Goal: Information Seeking & Learning: Learn about a topic

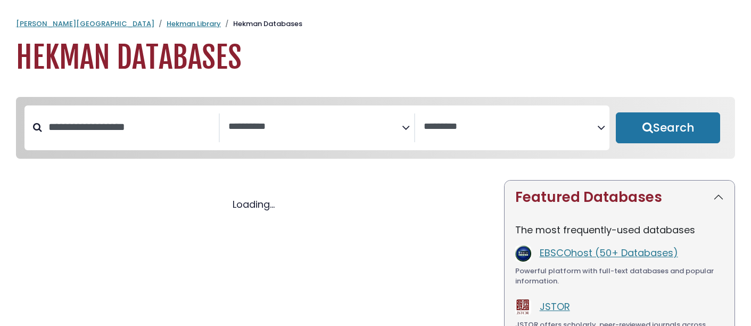
select select "Database Subject Filter"
select select "Database Vendors Filter"
click at [399, 184] on h2 at bounding box center [253, 184] width 475 height 0
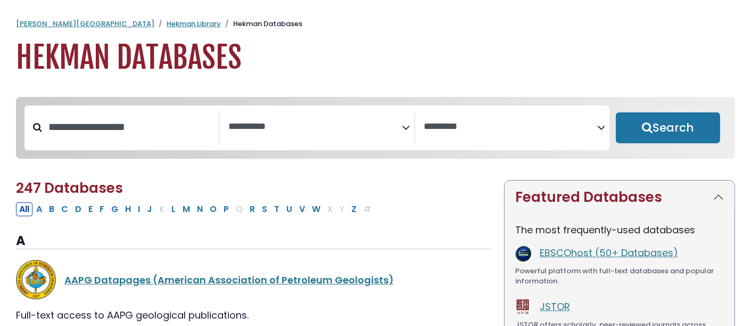
select select "Database Subject Filter"
select select "Database Vendors Filter"
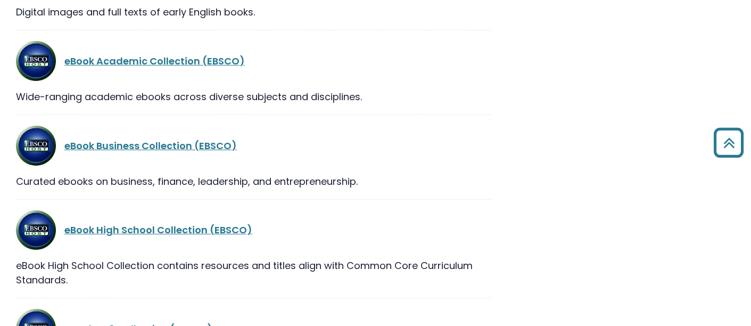
scroll to position [7161, 0]
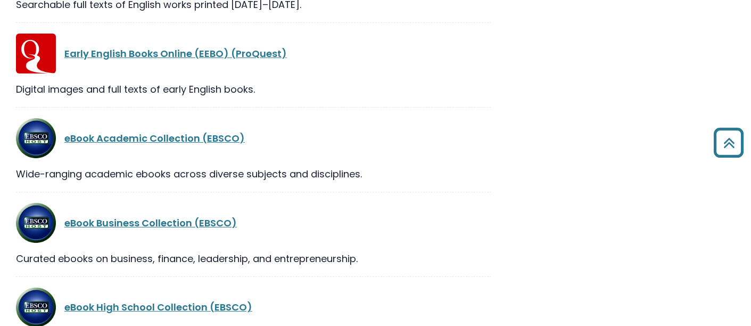
drag, startPoint x: 421, startPoint y: 10, endPoint x: 633, endPoint y: 119, distance: 238.0
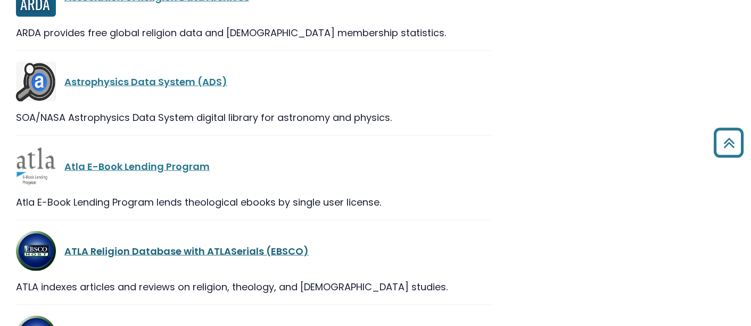
click at [240, 244] on link "ATLA Religion Database with ATLASerials (EBSCO)" at bounding box center [186, 250] width 244 height 13
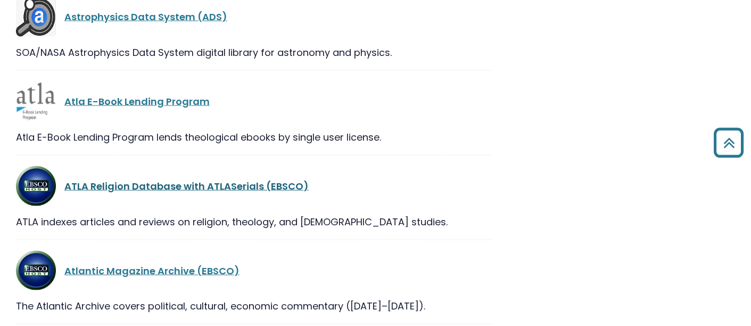
scroll to position [2789, 0]
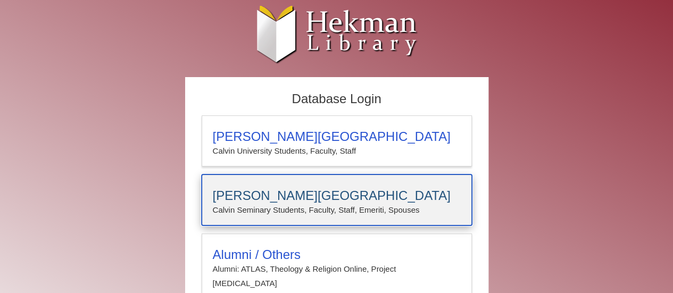
click at [384, 188] on h3 "Calvin Theological Seminary" at bounding box center [337, 195] width 248 height 15
